Goal: Entertainment & Leisure: Consume media (video, audio)

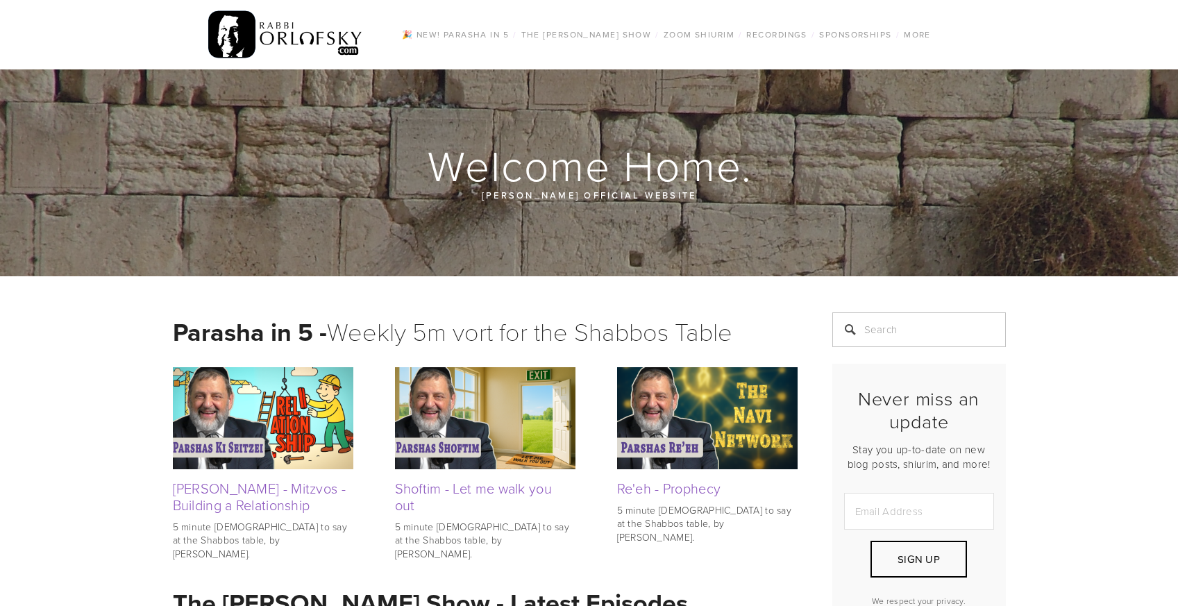
click at [283, 35] on img at bounding box center [285, 35] width 155 height 54
click at [234, 37] on img at bounding box center [285, 35] width 155 height 54
click at [235, 35] on img at bounding box center [285, 35] width 155 height 54
click at [538, 103] on link "Music" at bounding box center [565, 101] width 102 height 15
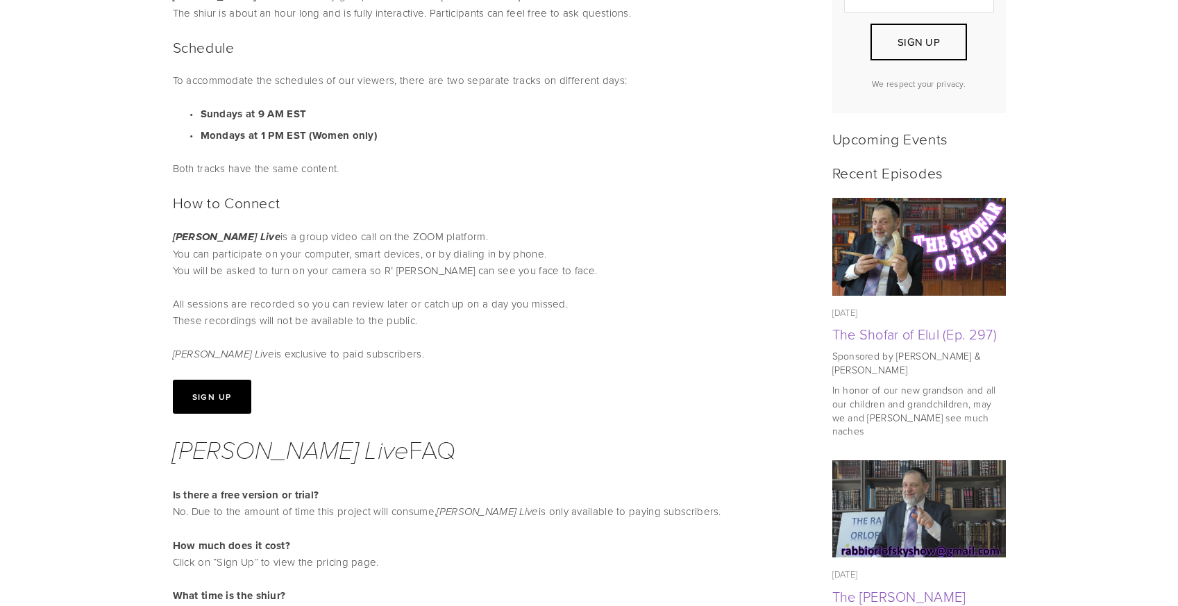
scroll to position [526, 0]
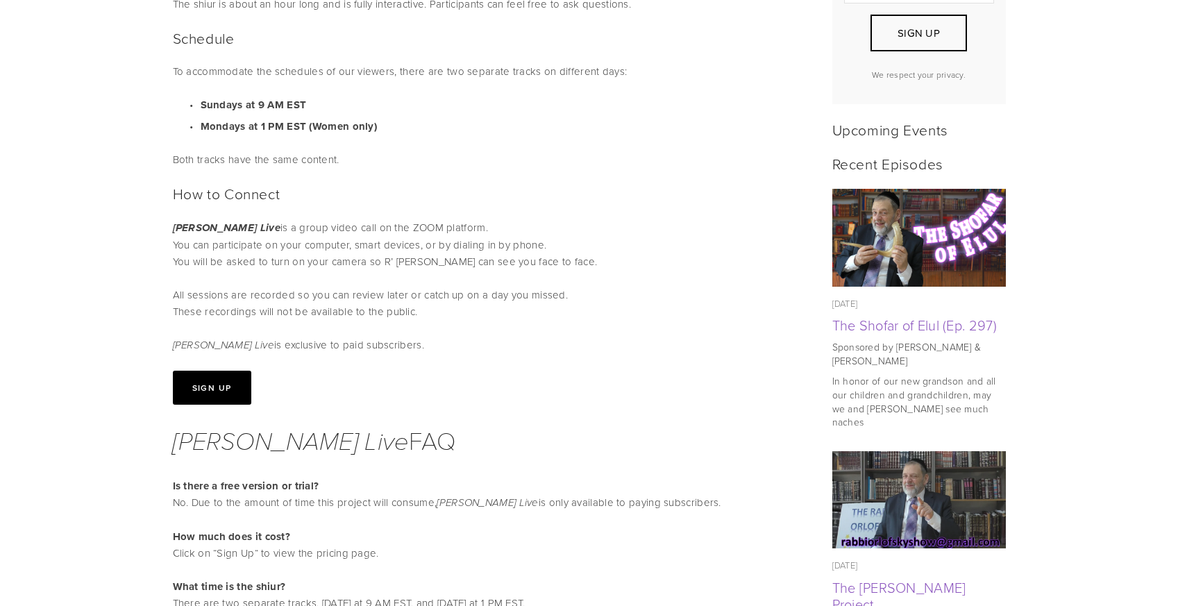
click at [222, 387] on button "Sign Up" at bounding box center [212, 388] width 78 height 34
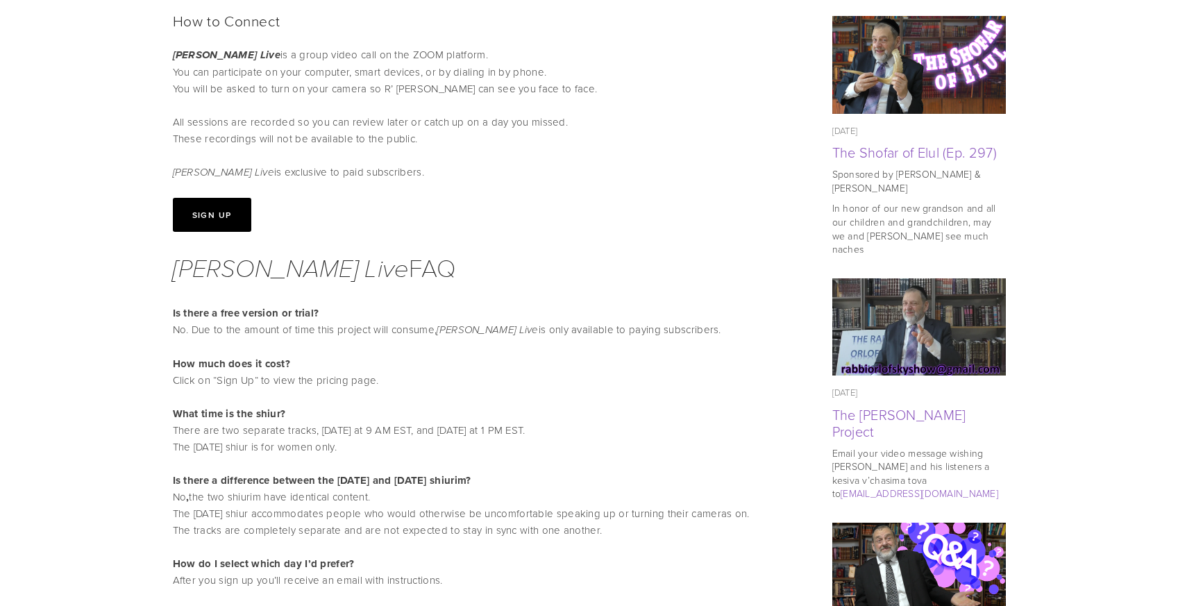
scroll to position [708, 0]
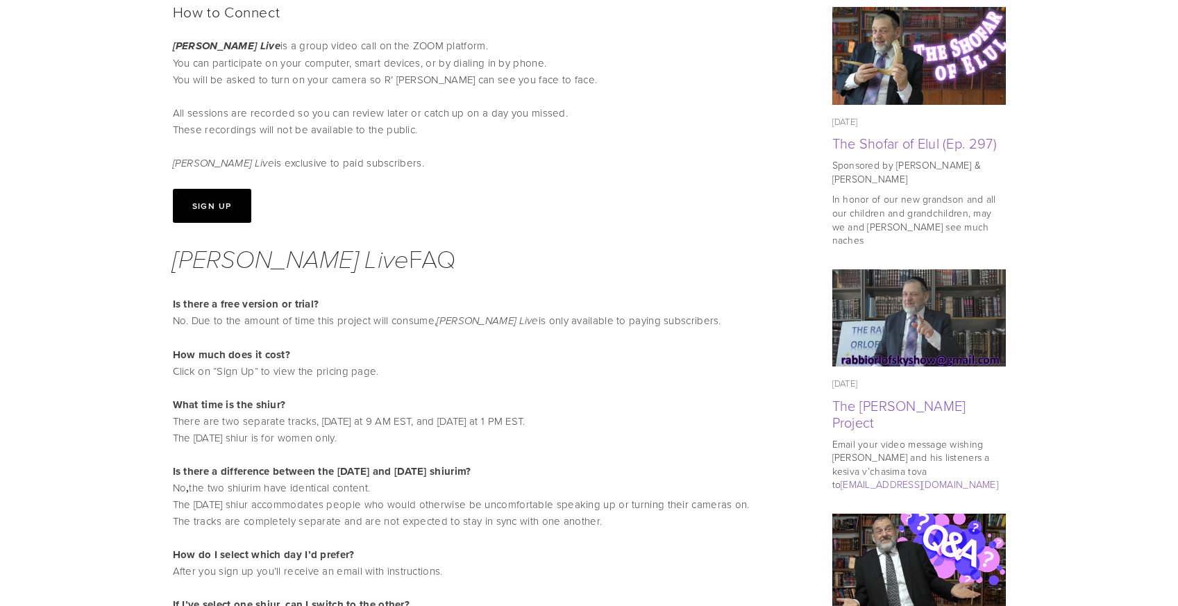
click at [209, 208] on button "Sign Up" at bounding box center [212, 206] width 78 height 34
click at [221, 205] on button "Sign Up" at bounding box center [212, 206] width 78 height 34
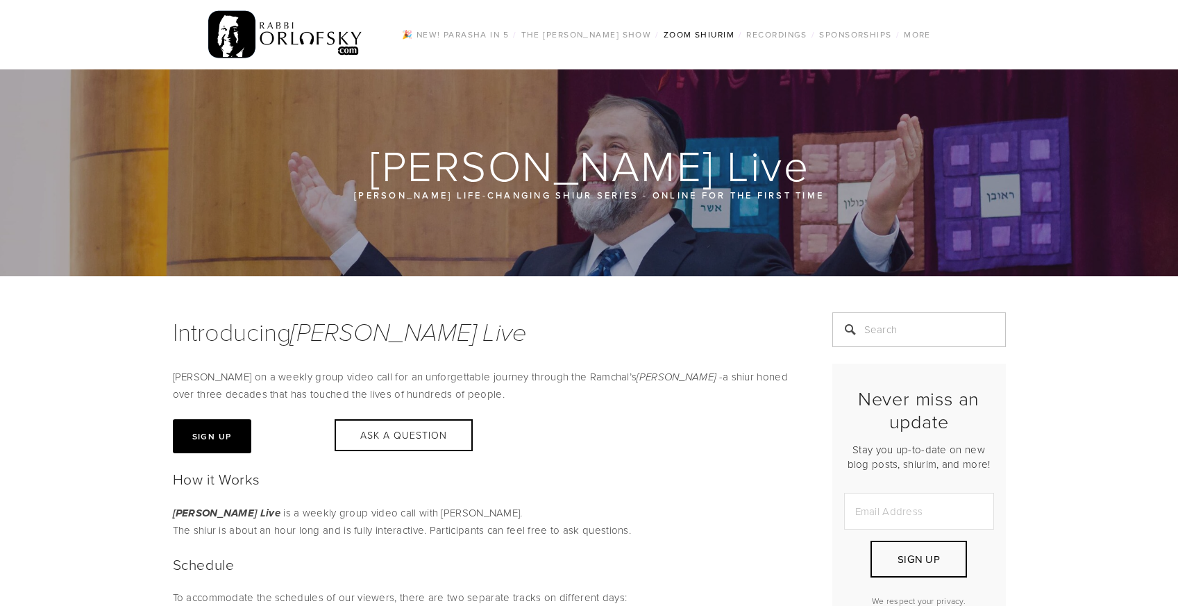
scroll to position [8, 0]
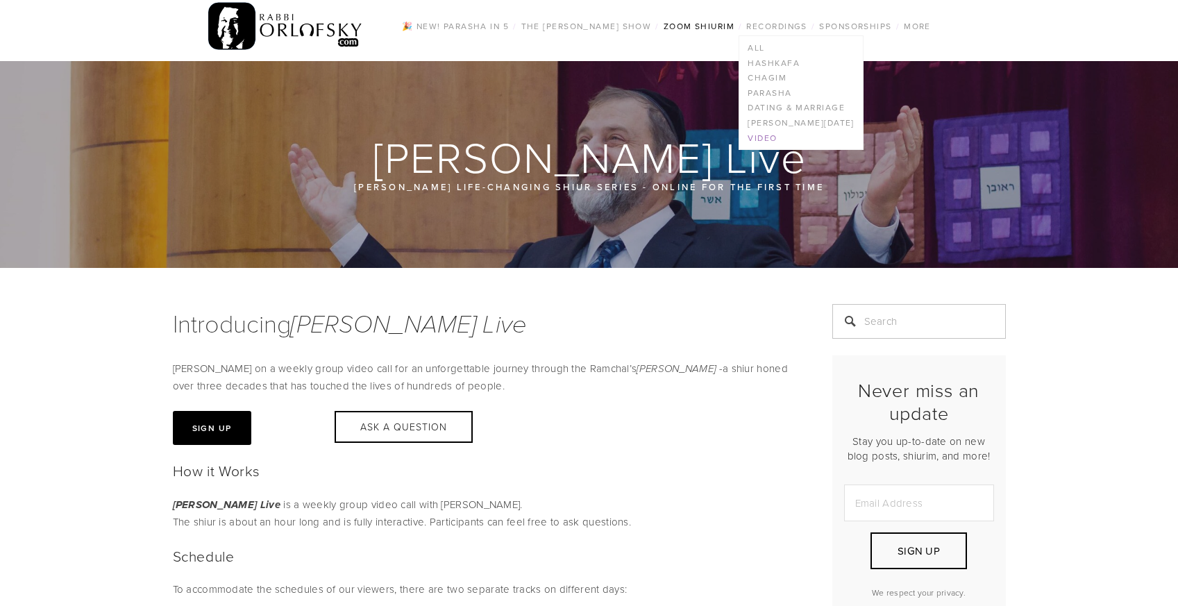
click at [772, 135] on link "Video" at bounding box center [800, 138] width 123 height 15
click at [766, 139] on link "Video" at bounding box center [800, 138] width 123 height 15
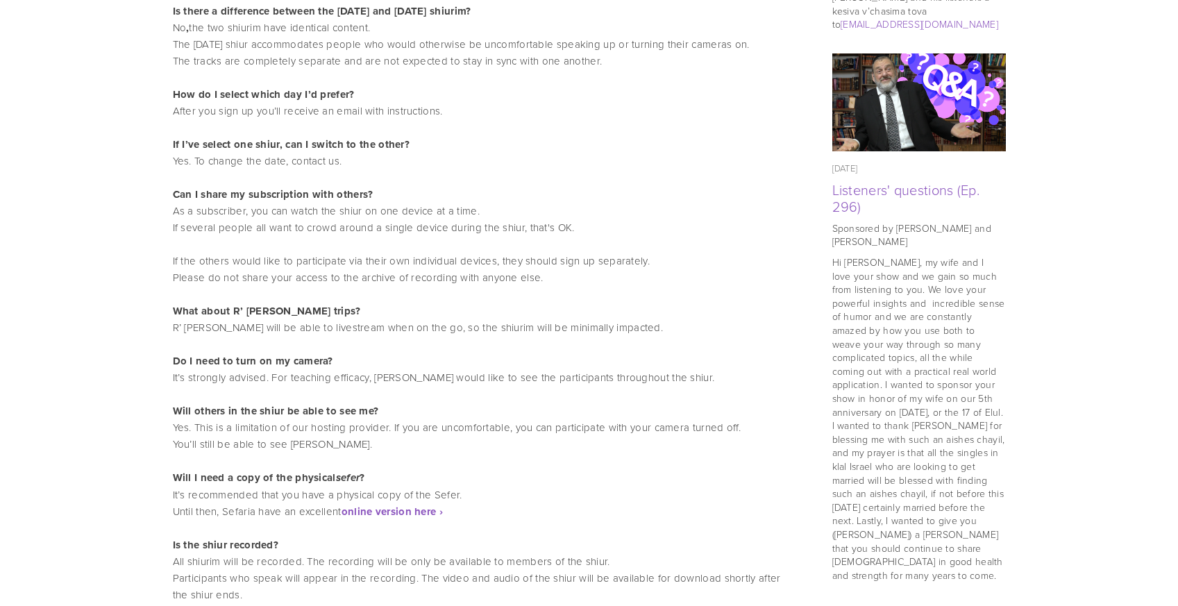
scroll to position [1188, 0]
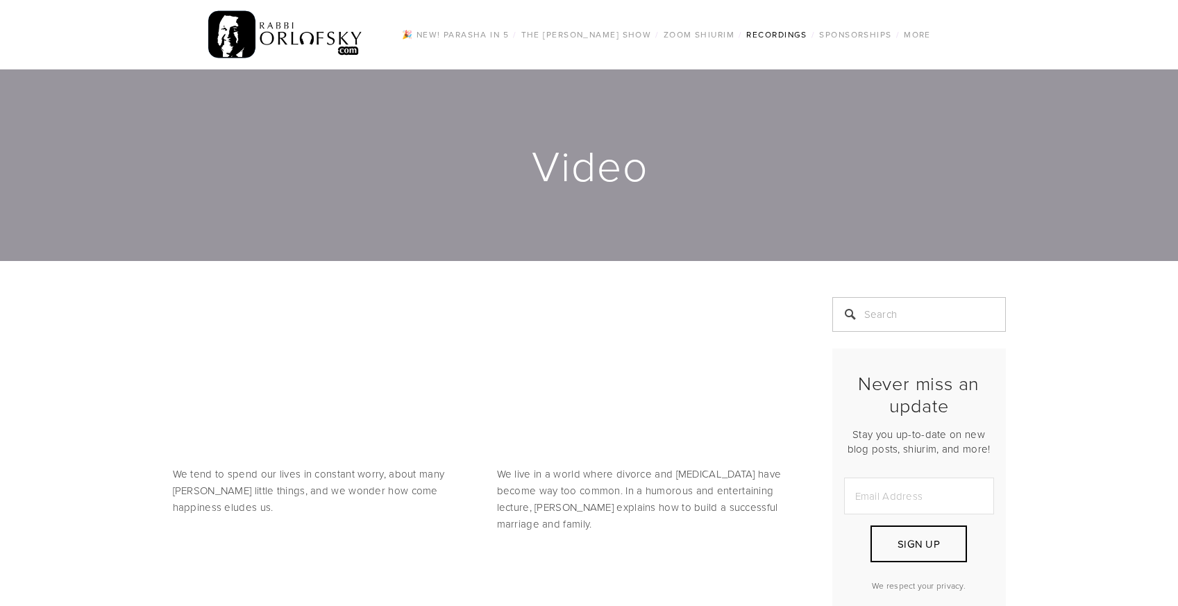
scroll to position [27, 0]
